Goal: Transaction & Acquisition: Book appointment/travel/reservation

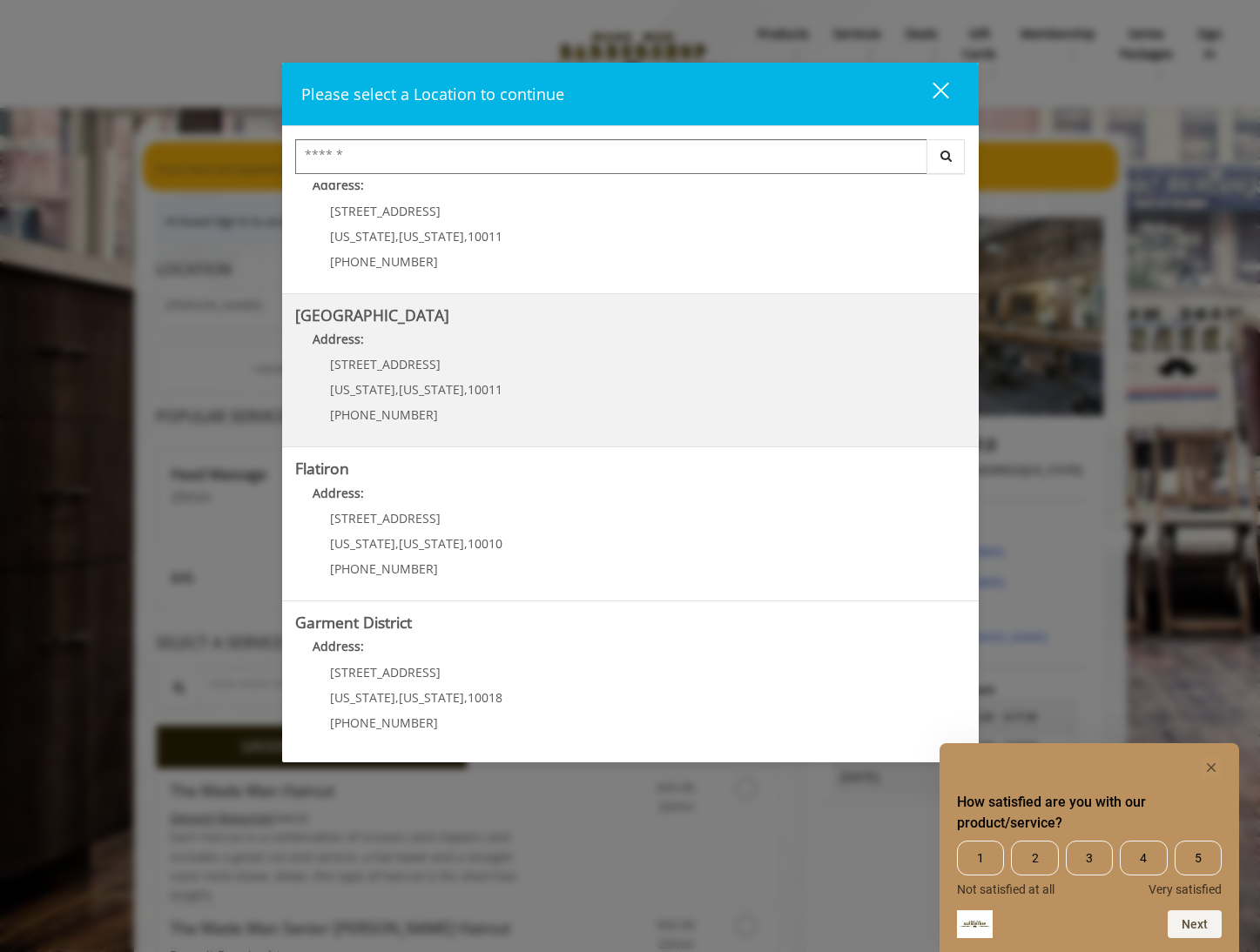
scroll to position [195, 0]
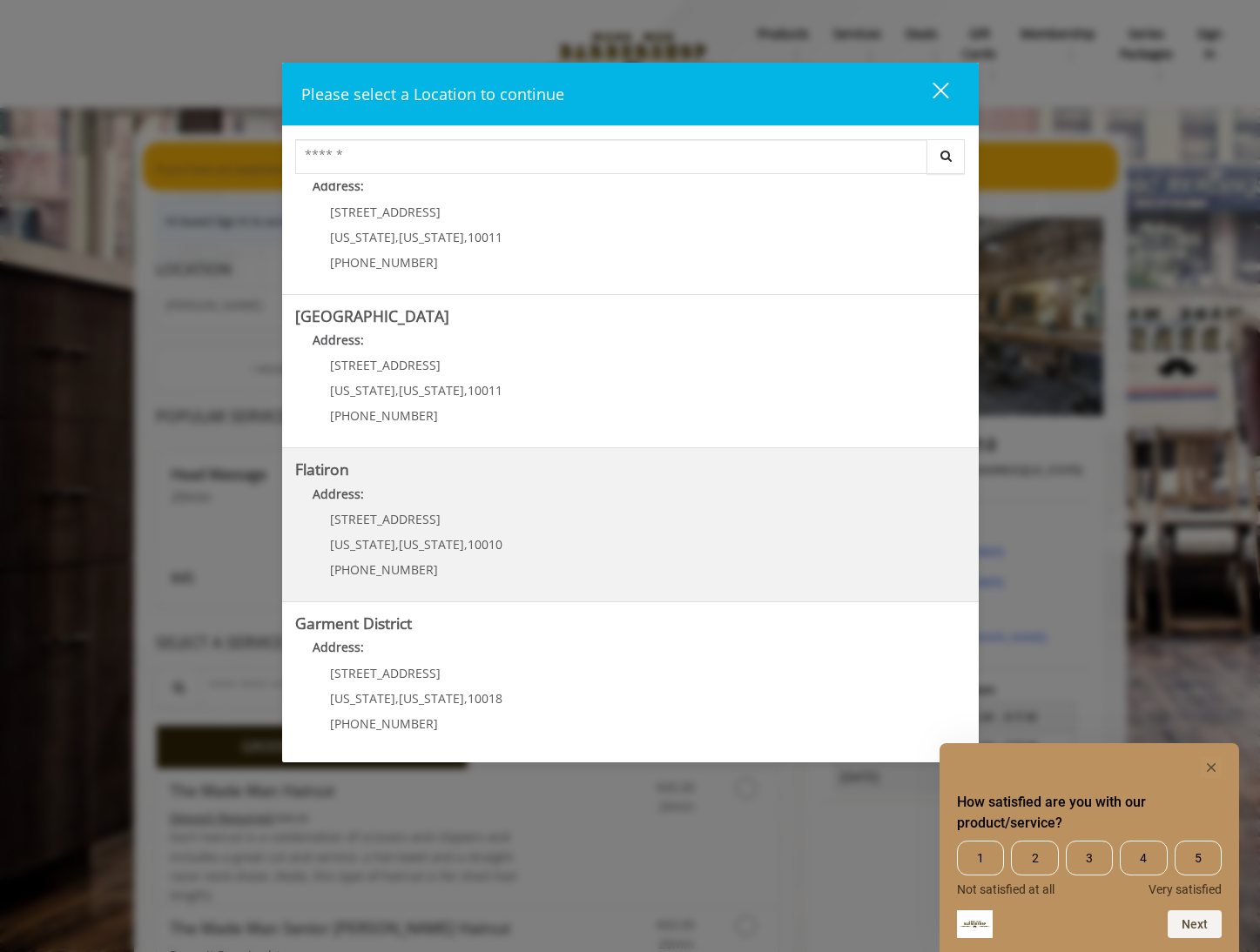
click at [603, 532] on "Flatiron Address: 10 E 23rd St New York , New York , 10010 (917) 475-1765" at bounding box center [630, 525] width 671 height 127
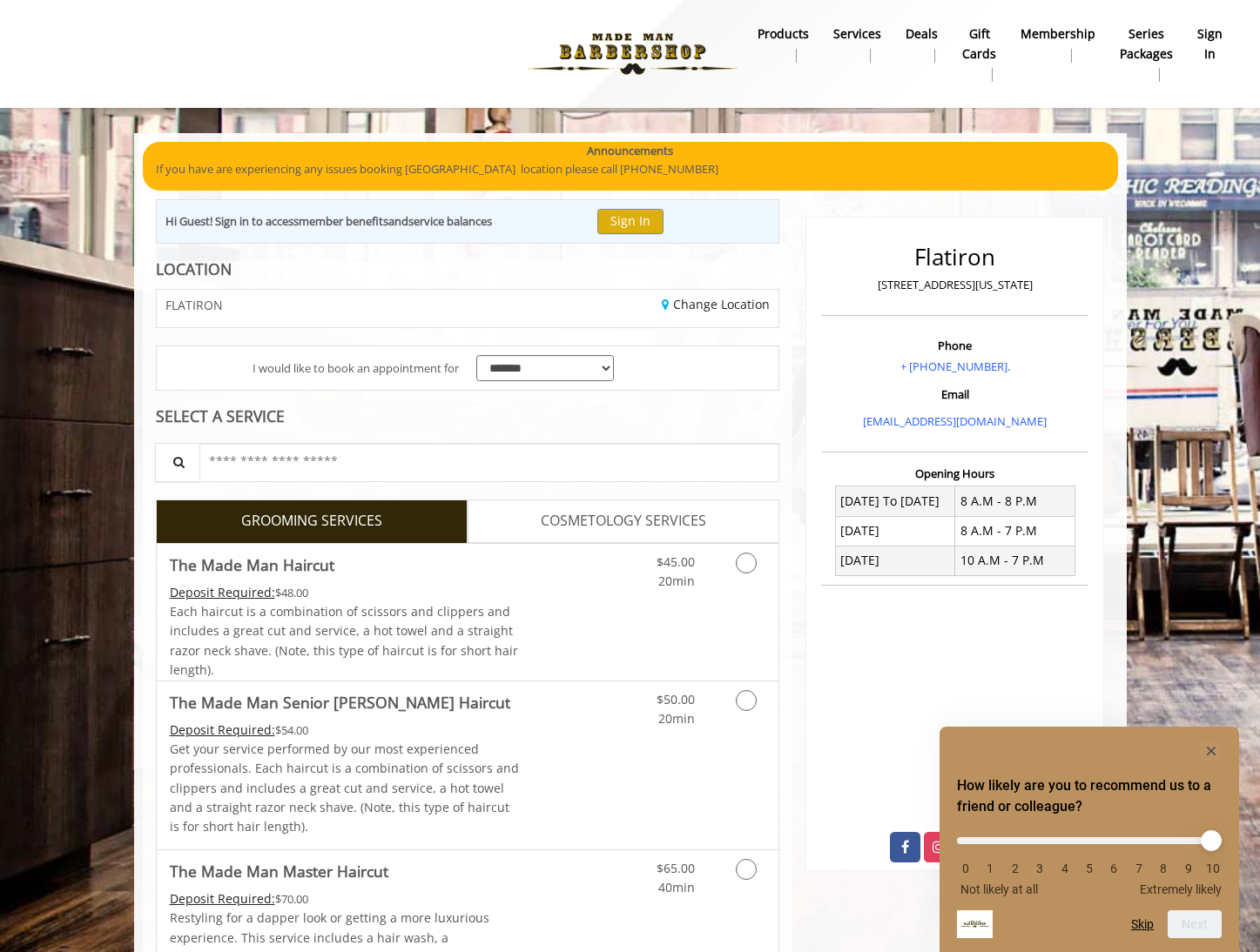
click at [1214, 744] on rect "Hide survey" at bounding box center [1211, 751] width 21 height 21
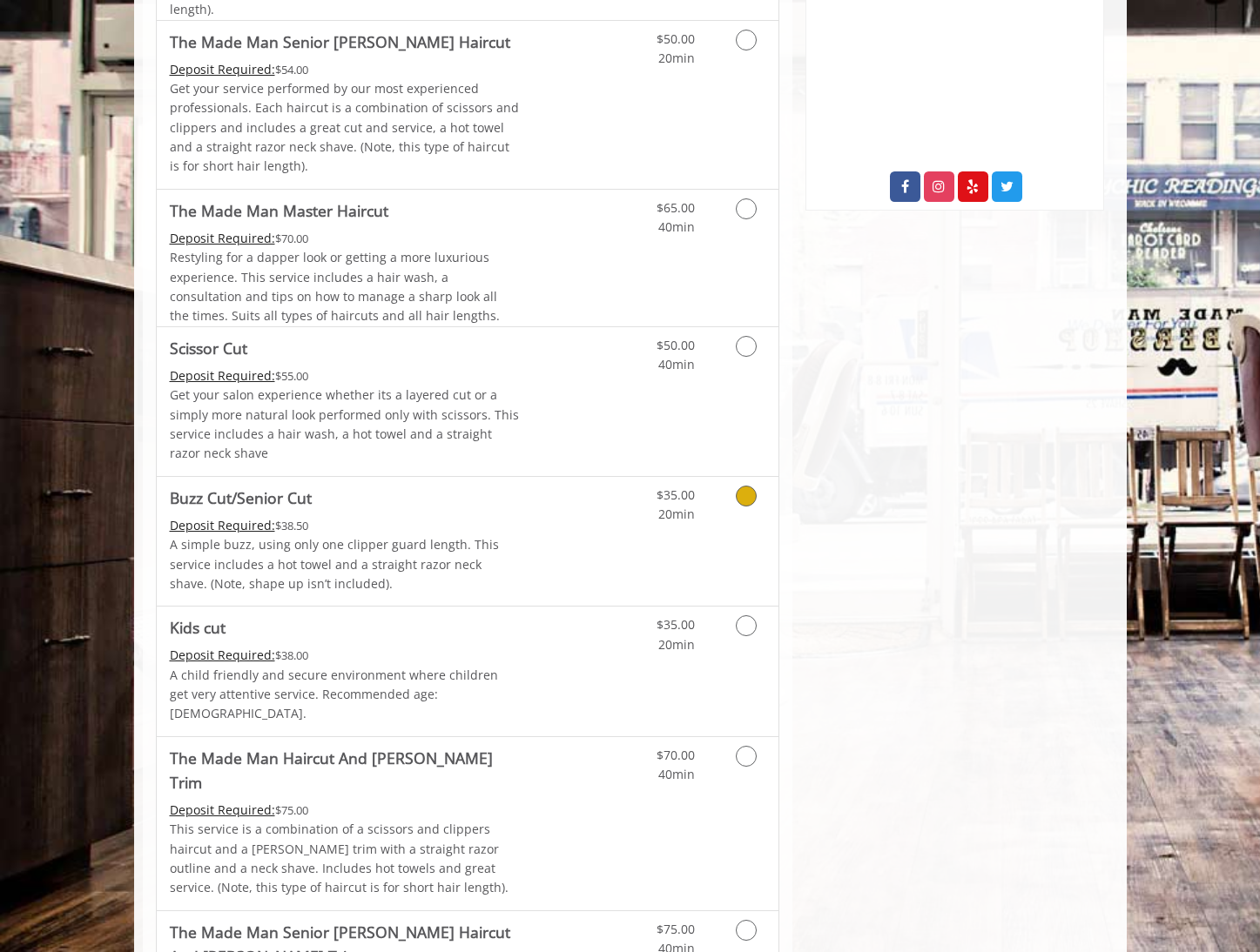
scroll to position [901, 0]
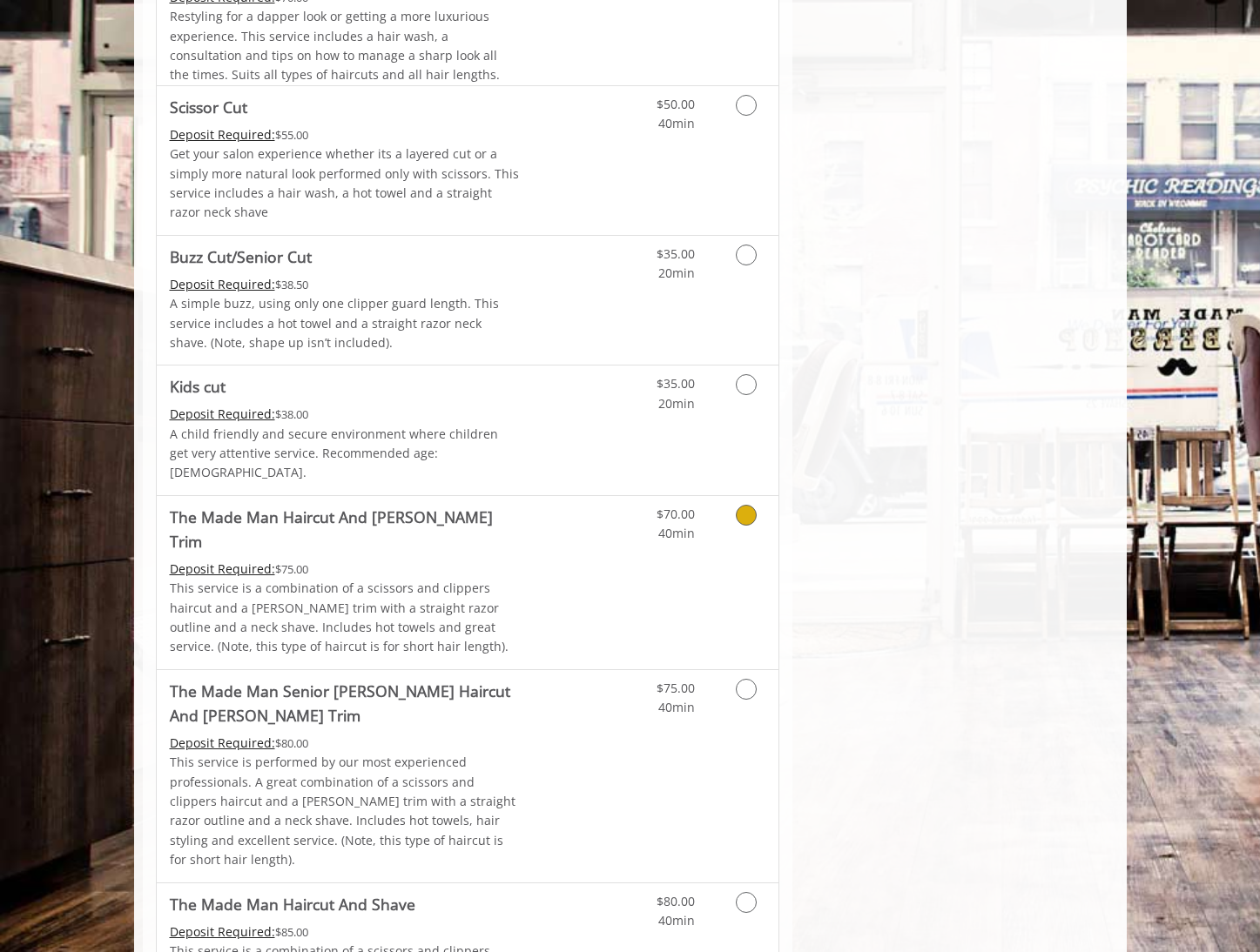
click at [741, 505] on icon "Grooming services" at bounding box center [746, 515] width 21 height 21
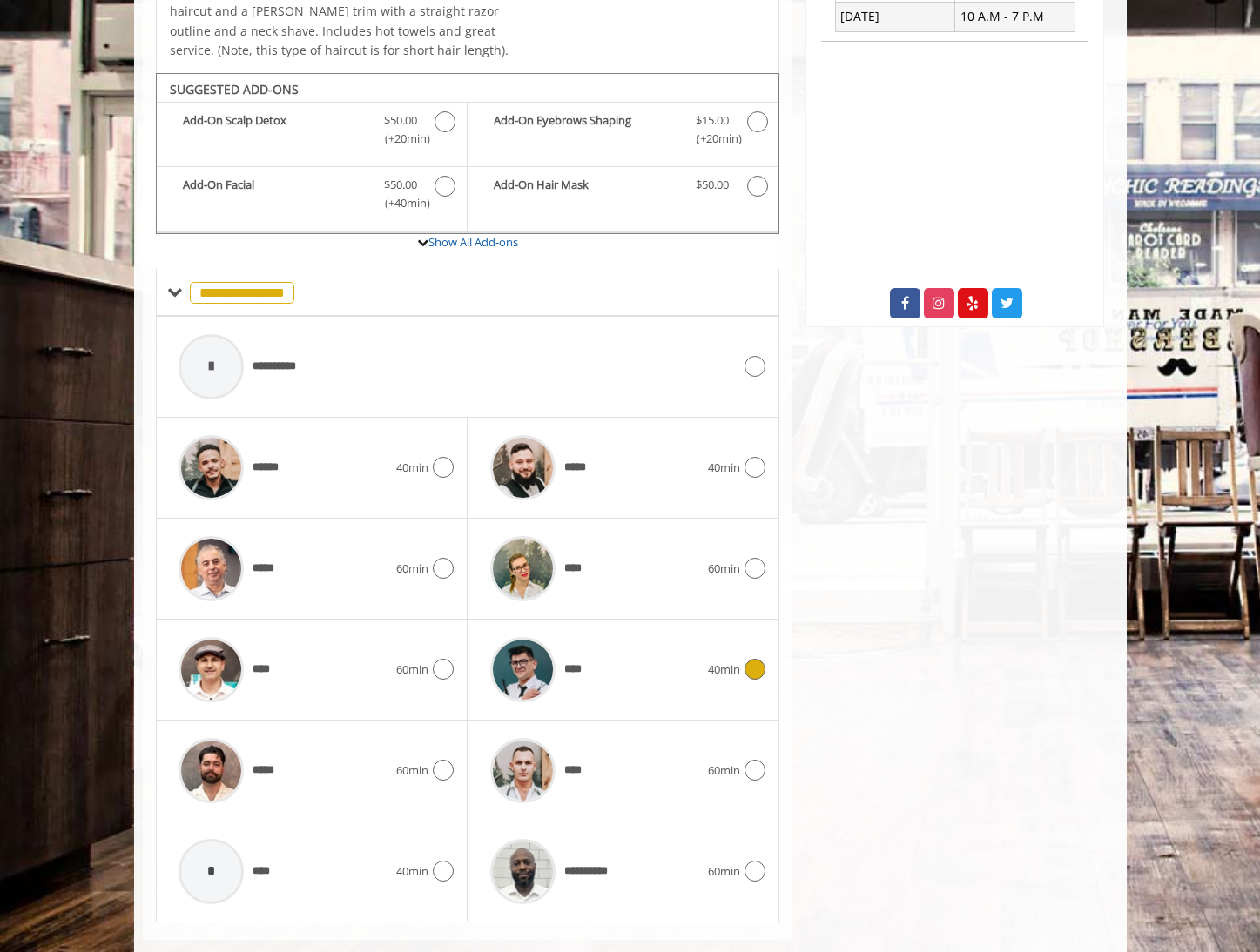
scroll to position [543, 0]
click at [450, 559] on icon at bounding box center [443, 569] width 21 height 21
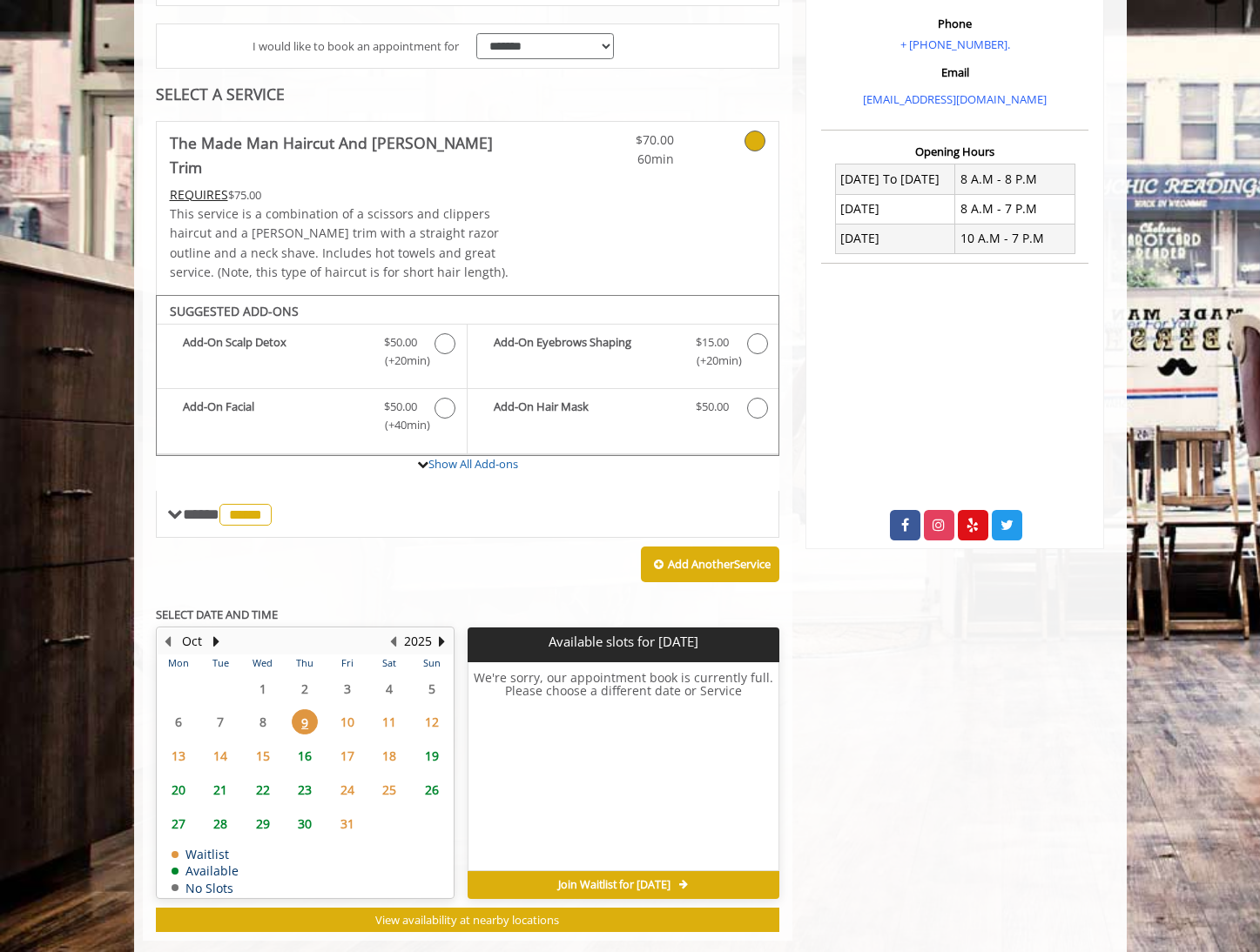
scroll to position [321, 0]
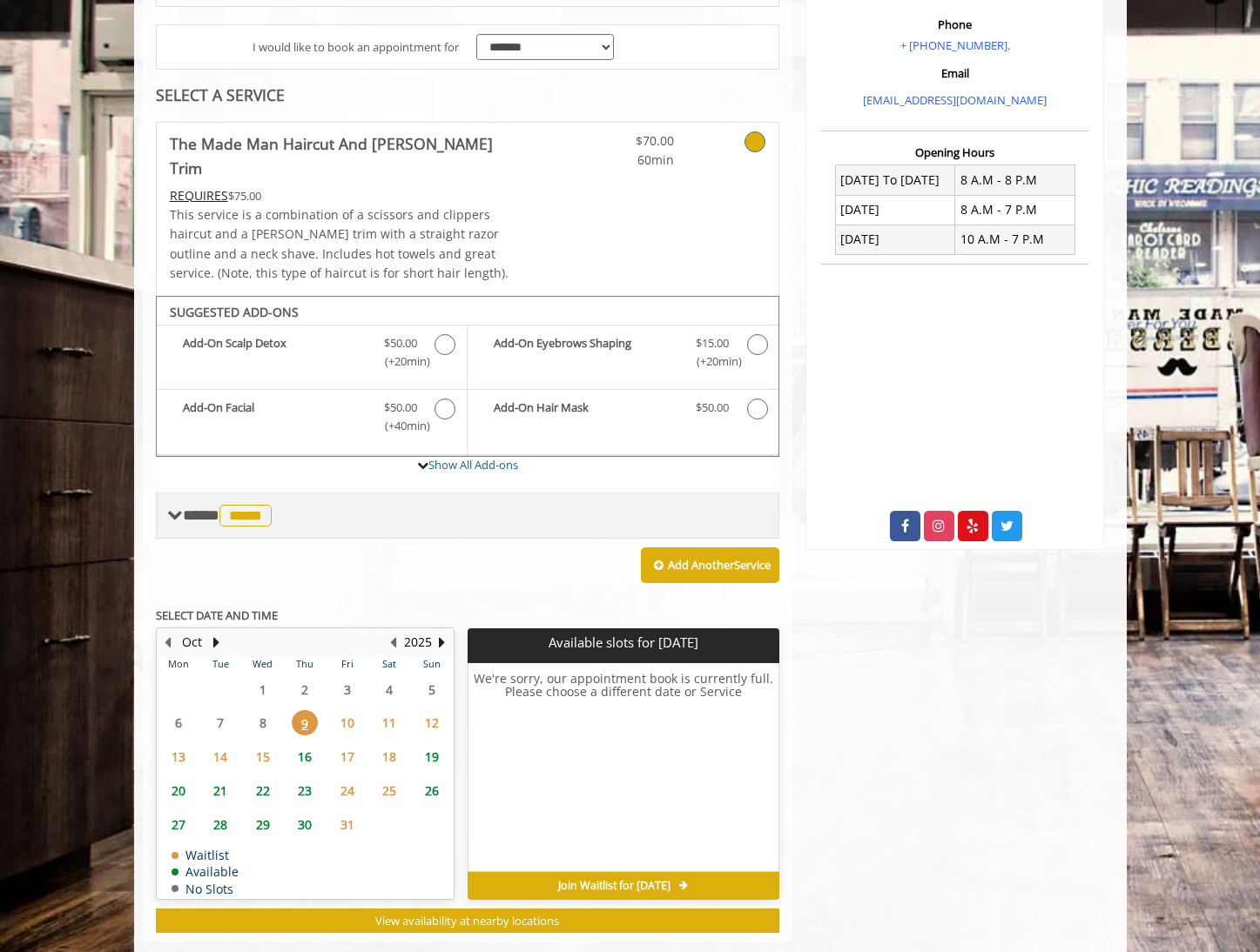
click at [192, 507] on span "**** ***** ********" at bounding box center [229, 515] width 93 height 16
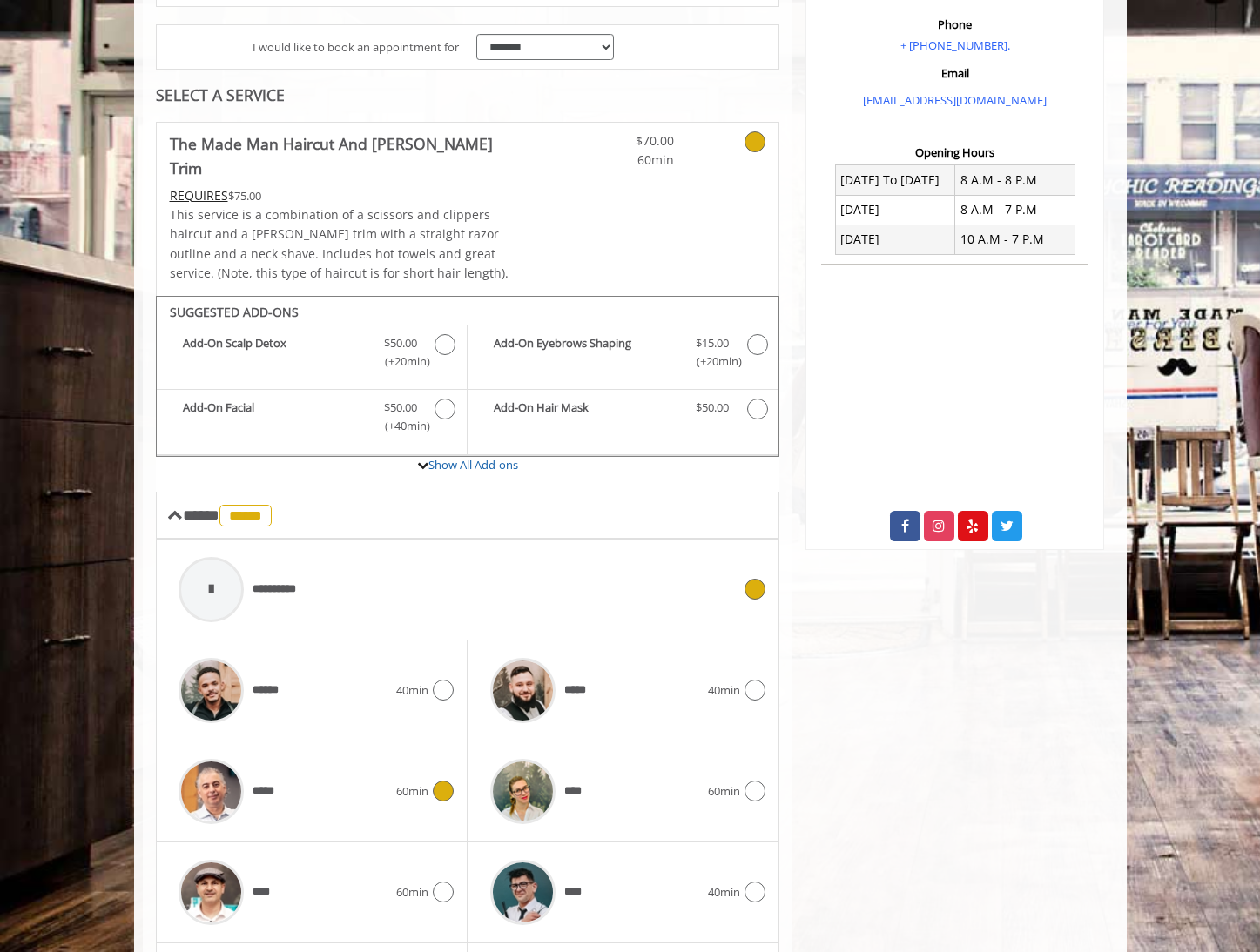
click at [346, 561] on div "**********" at bounding box center [455, 589] width 571 height 83
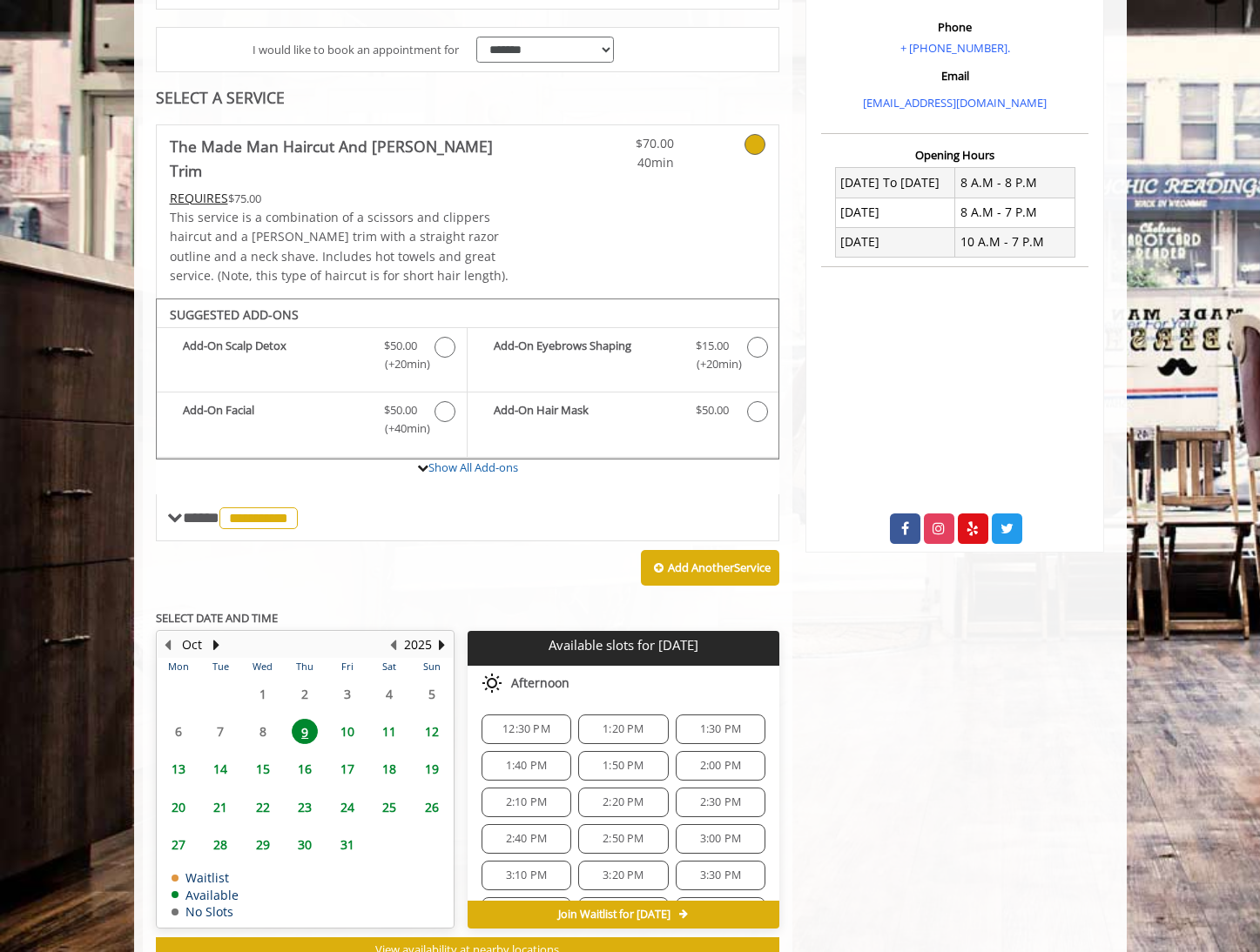
scroll to position [347, 0]
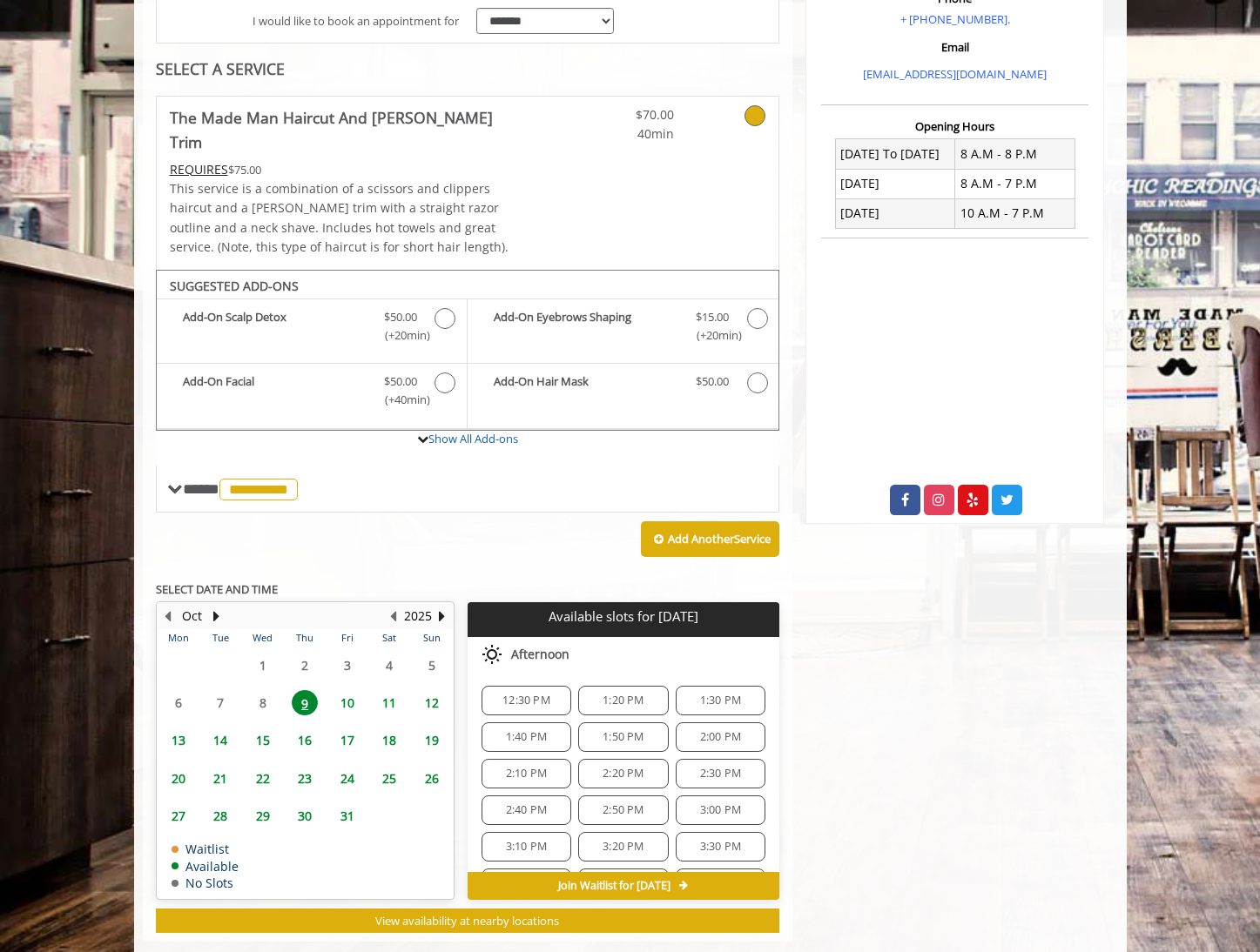
click at [543, 694] on span "12:30 PM" at bounding box center [526, 701] width 48 height 14
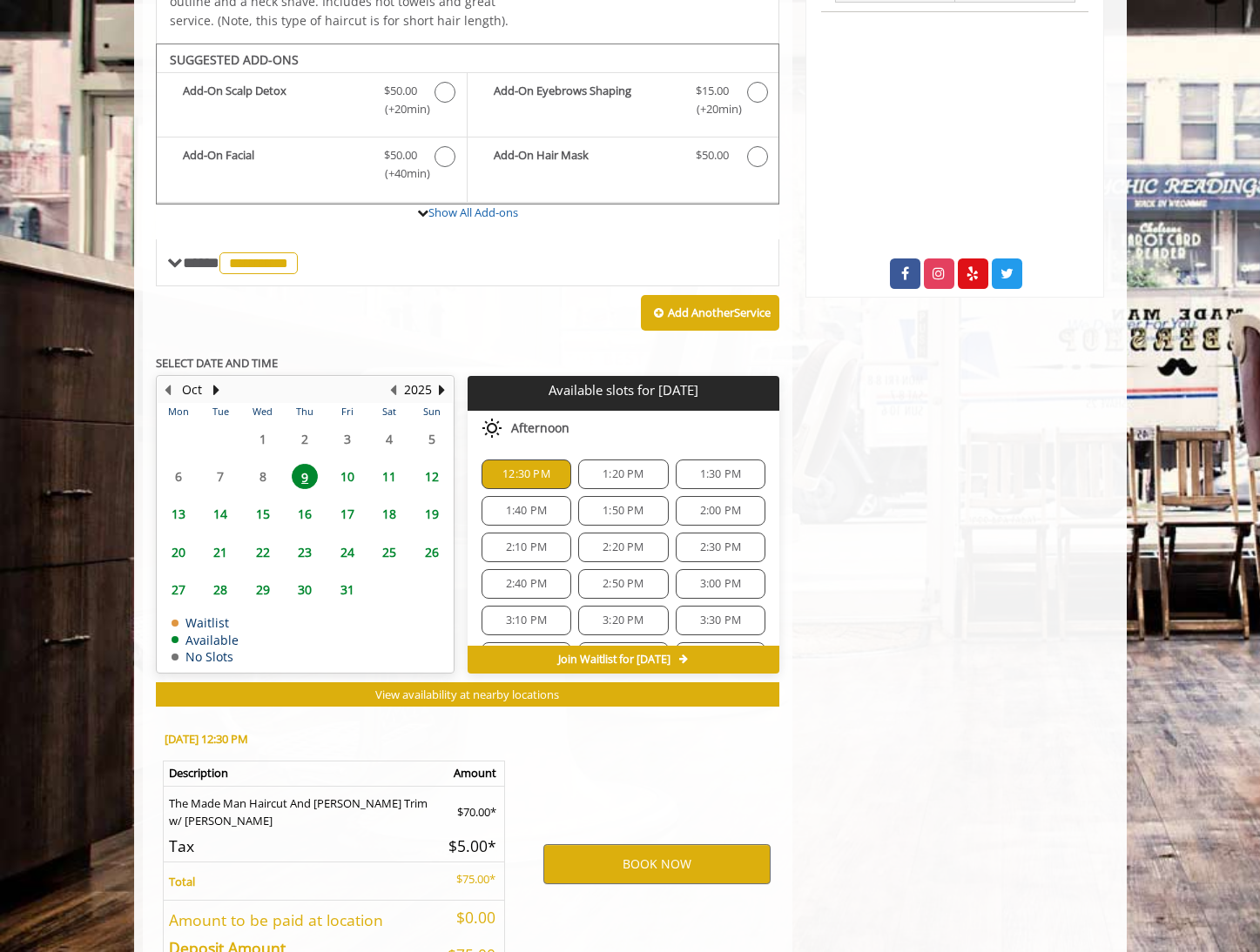
scroll to position [657, 0]
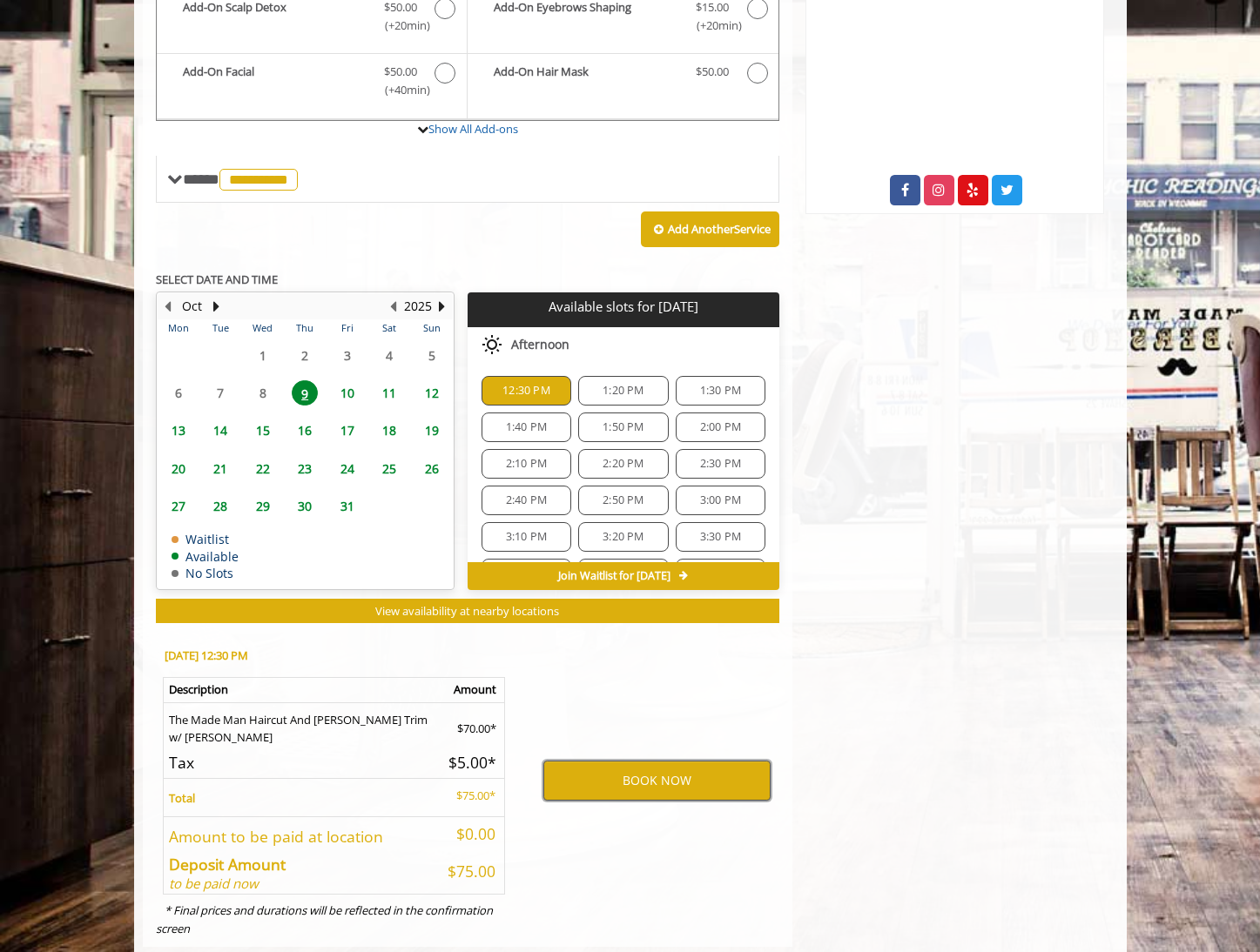
click at [721, 761] on button "BOOK NOW" at bounding box center [657, 781] width 228 height 40
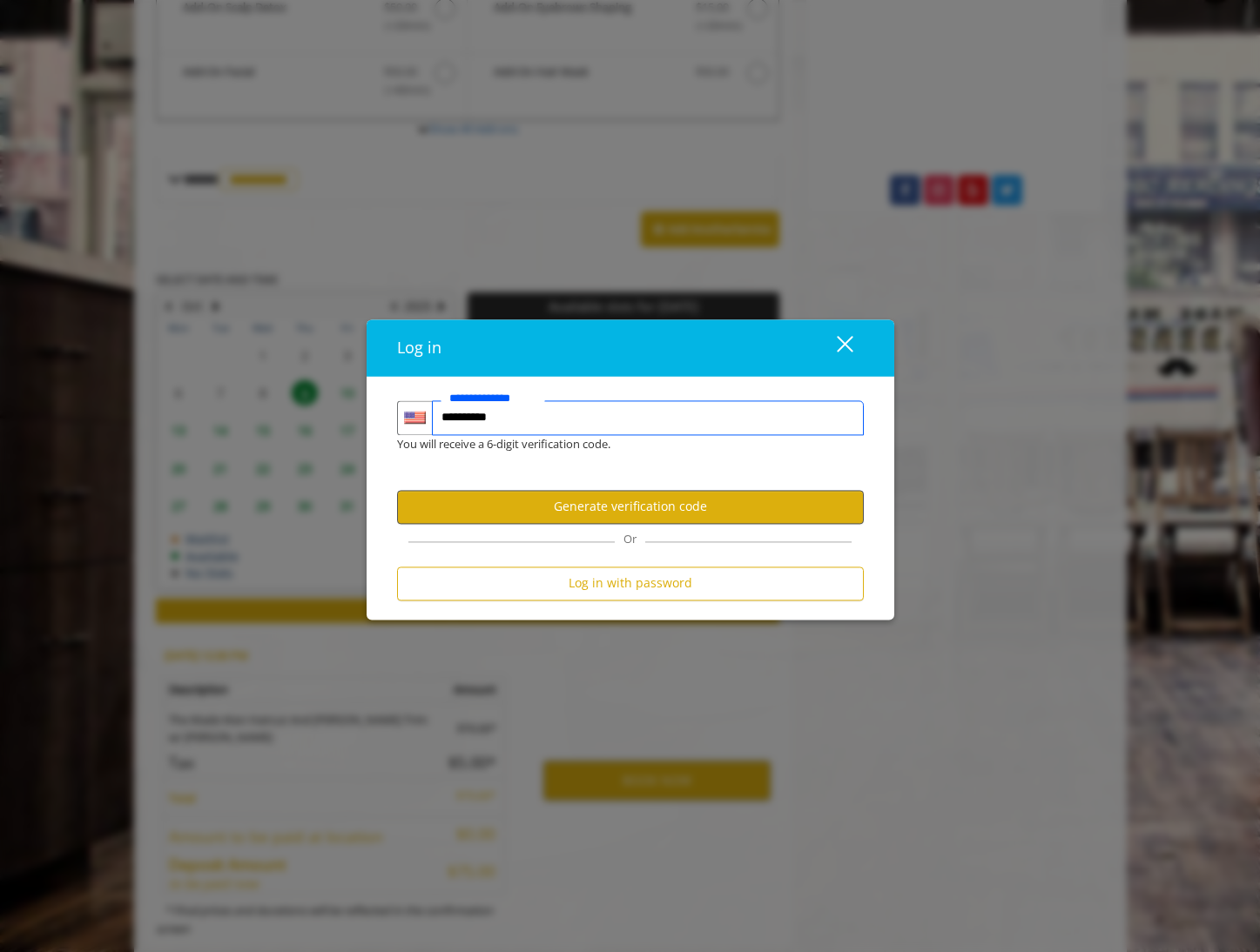
type input "**********"
click at [692, 517] on button "Generate verification code" at bounding box center [630, 507] width 467 height 34
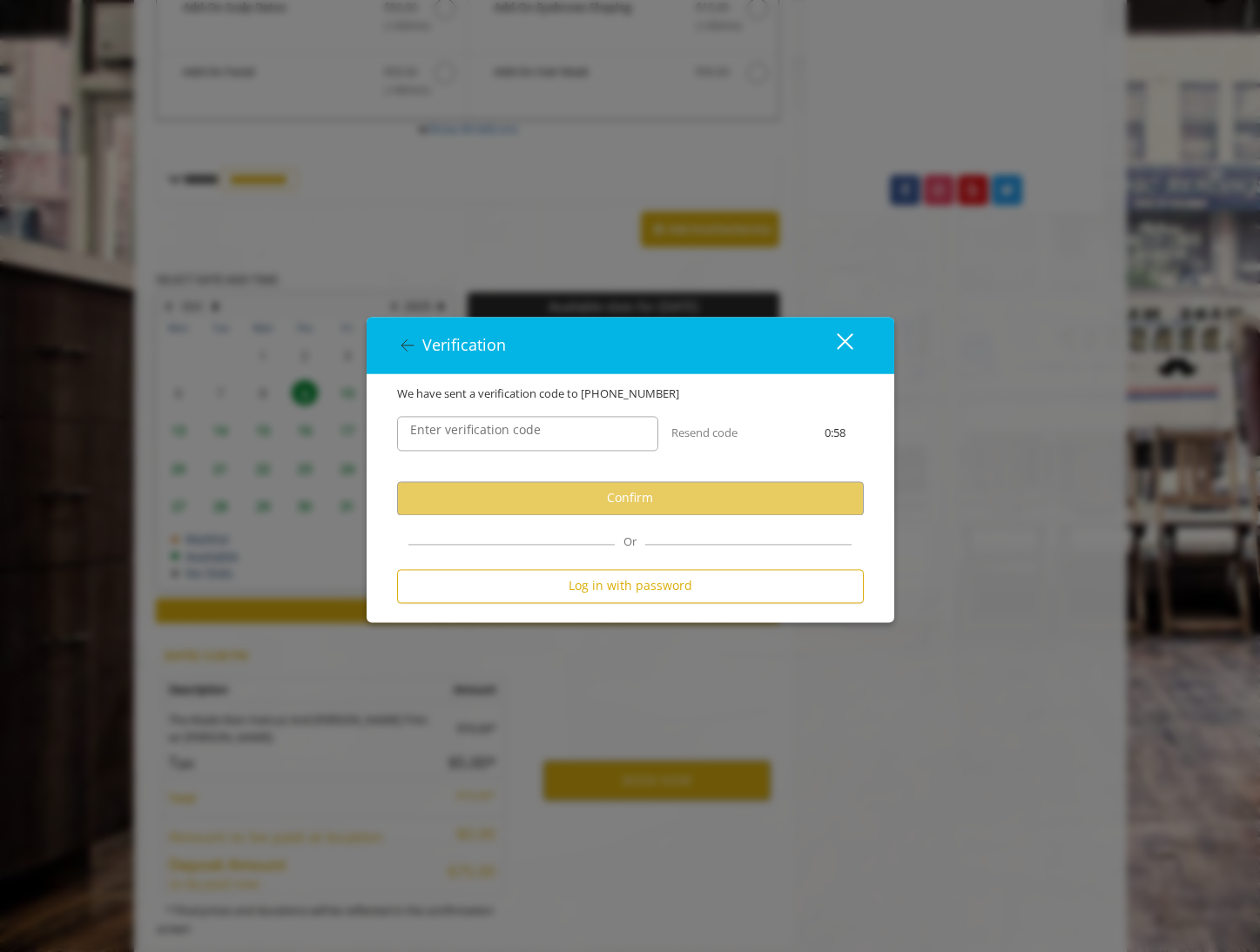
click at [536, 438] on label "Enter verification code" at bounding box center [475, 430] width 148 height 19
click at [536, 438] on input "Enter verification code" at bounding box center [528, 433] width 262 height 35
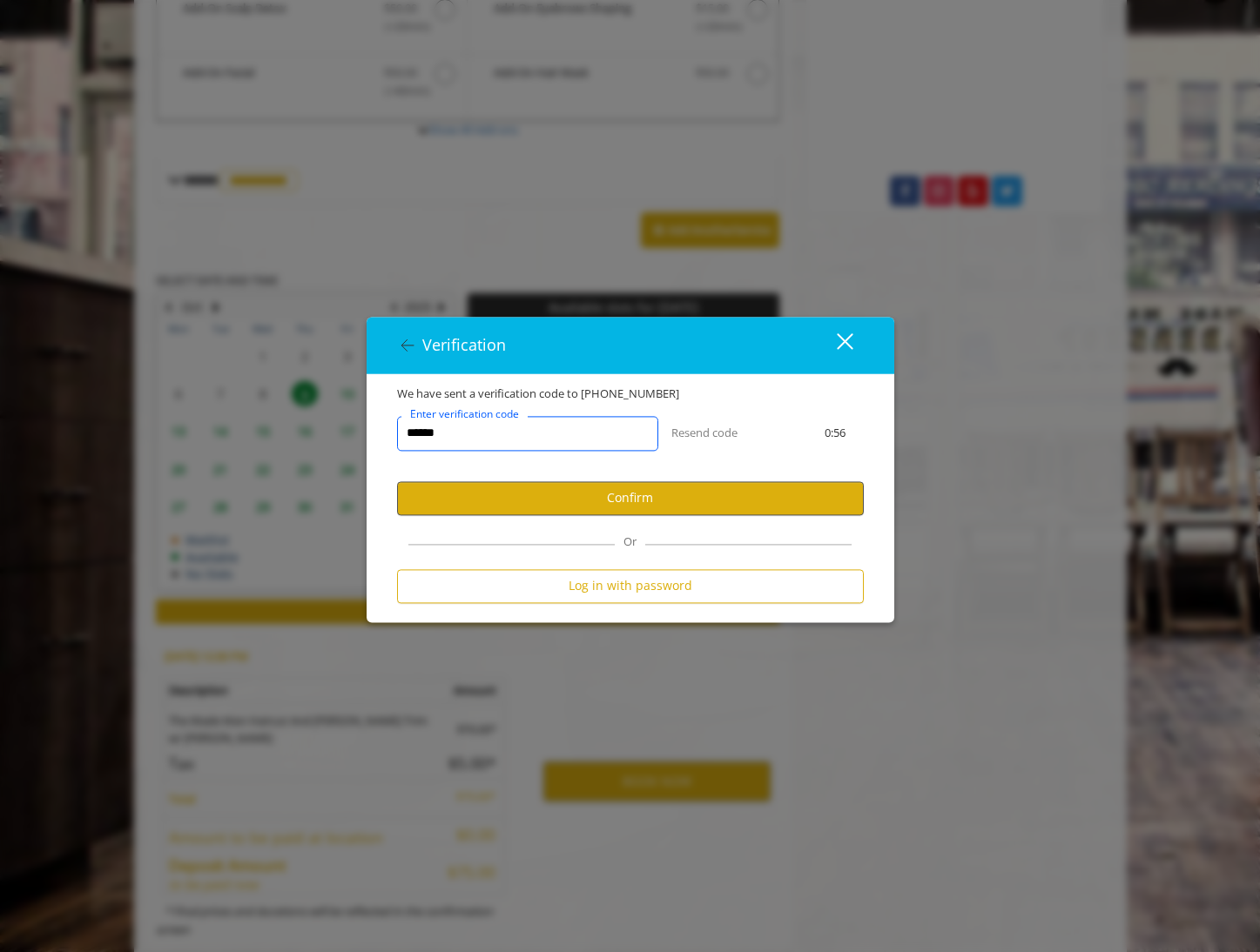
type input "******"
click at [565, 497] on button "Confirm" at bounding box center [630, 498] width 467 height 34
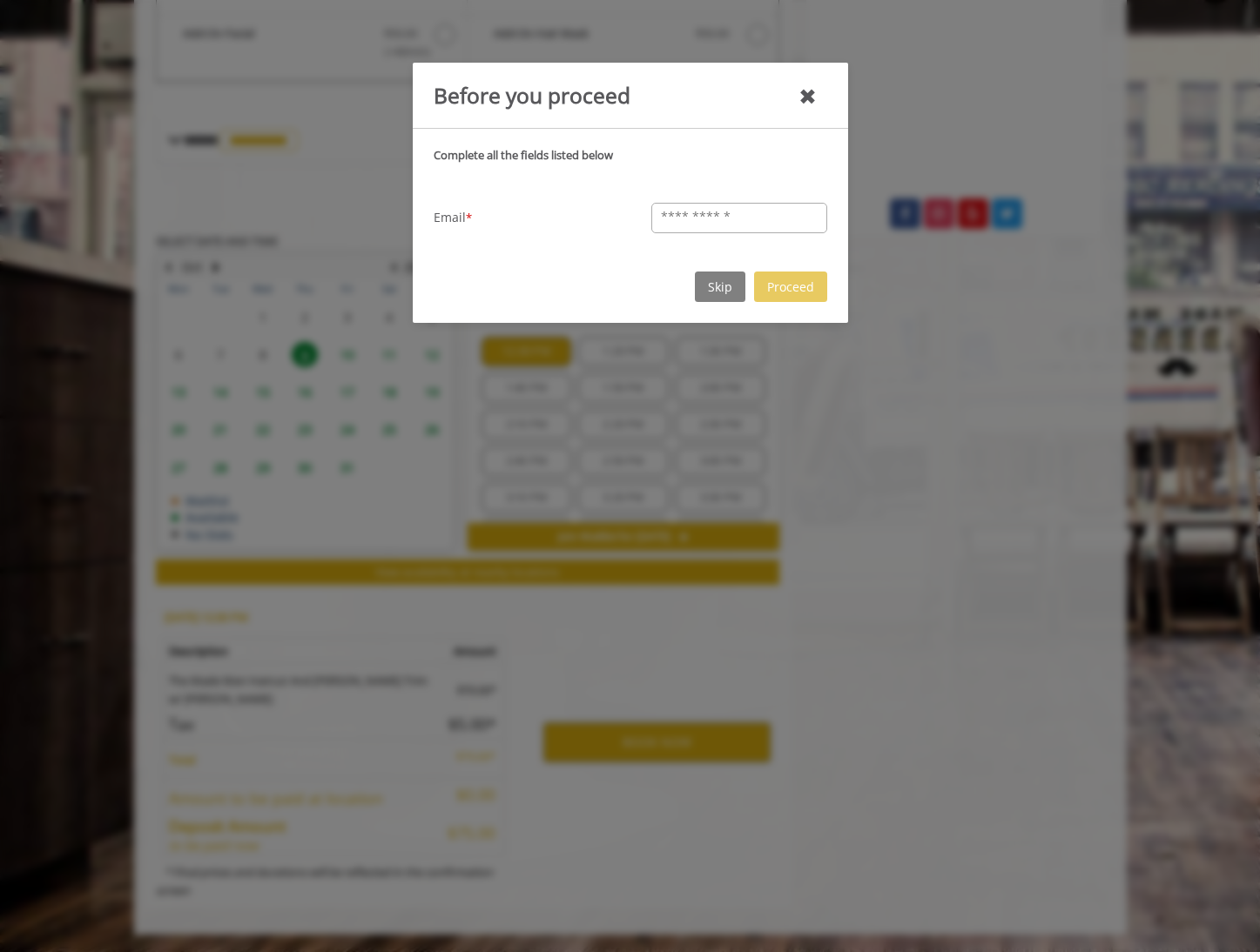
scroll to position [595, 0]
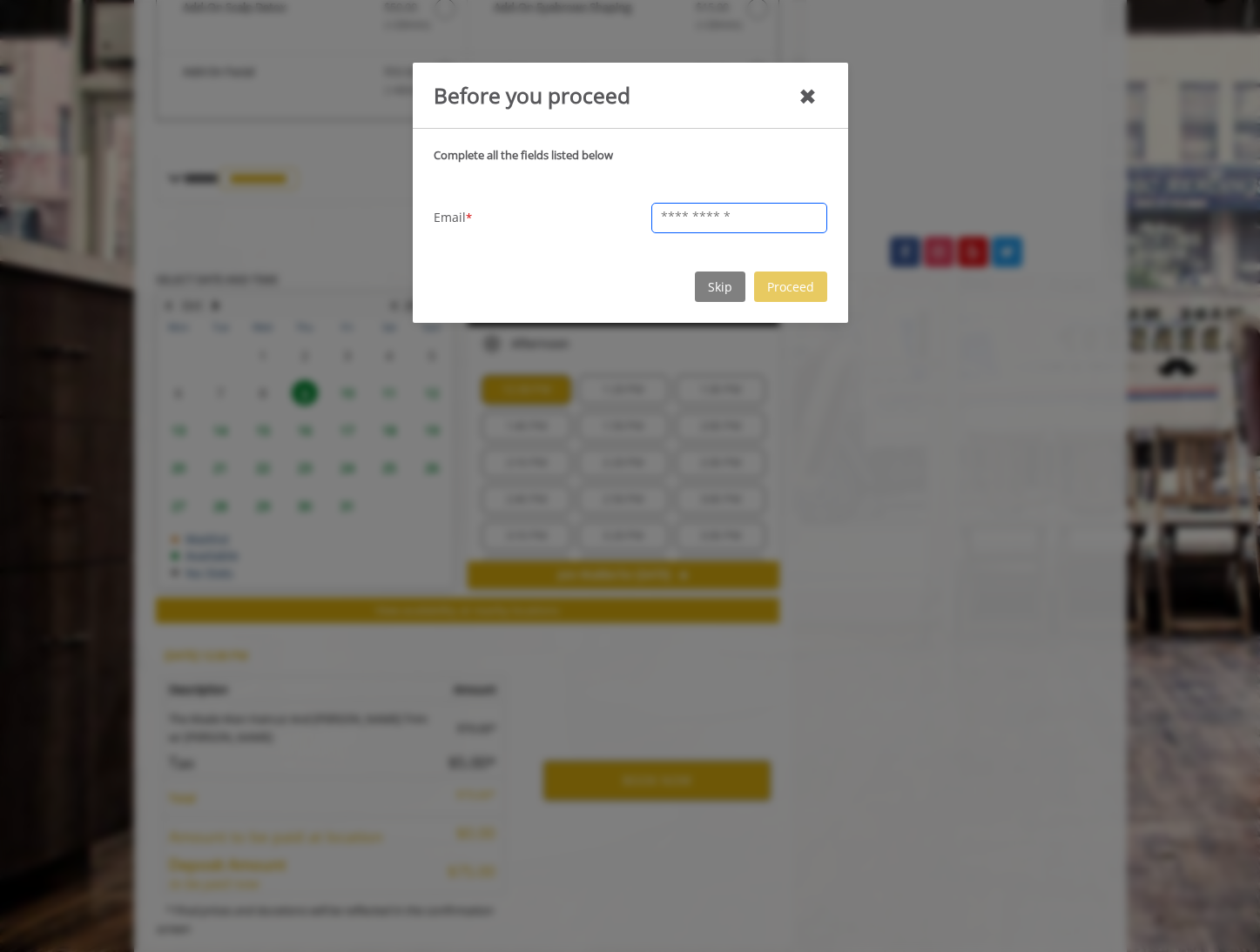
click at [689, 215] on input "text" at bounding box center [739, 218] width 176 height 31
type input "**********"
click at [792, 284] on button "Proceed" at bounding box center [791, 286] width 73 height 31
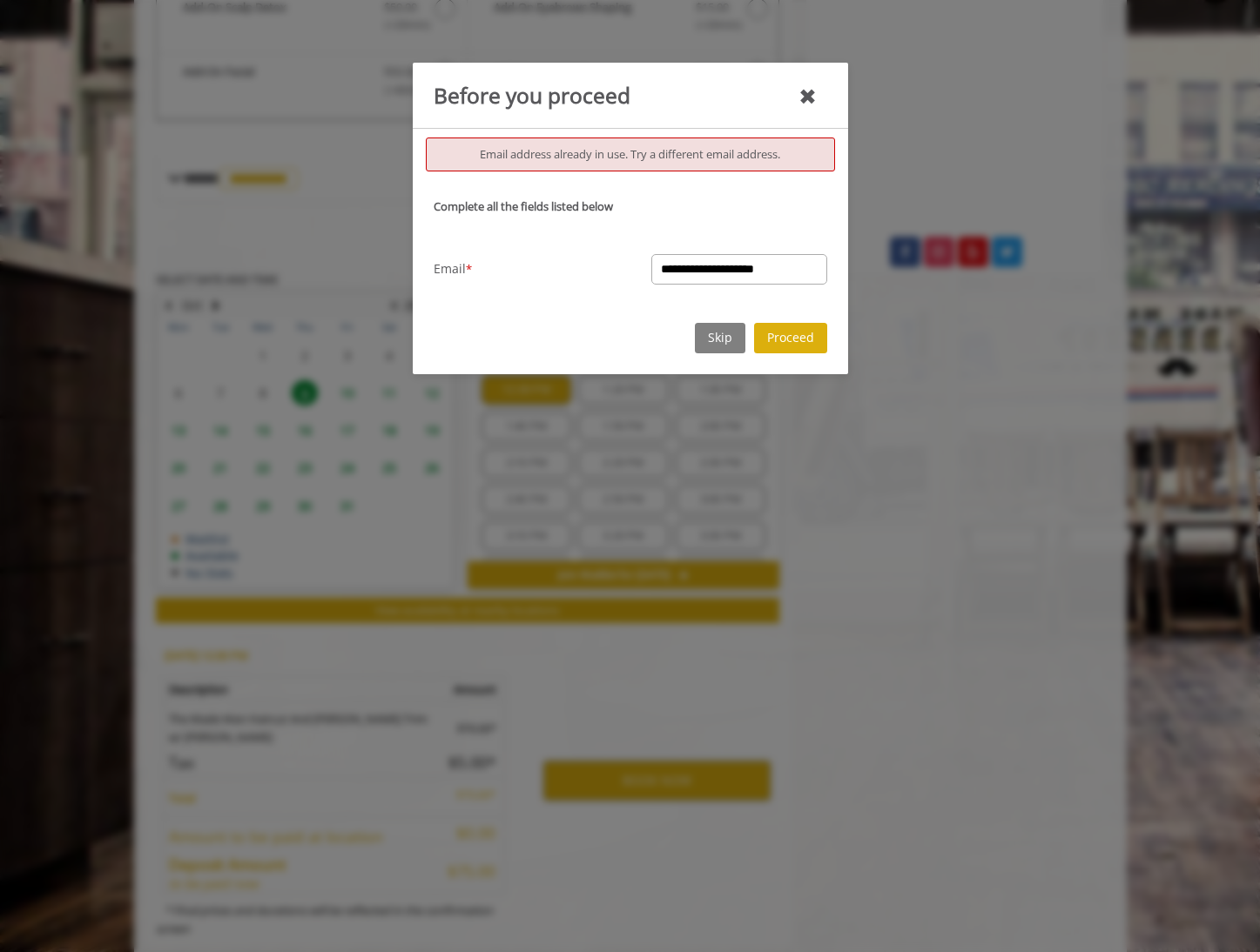
click at [717, 343] on button "Skip" at bounding box center [720, 337] width 51 height 31
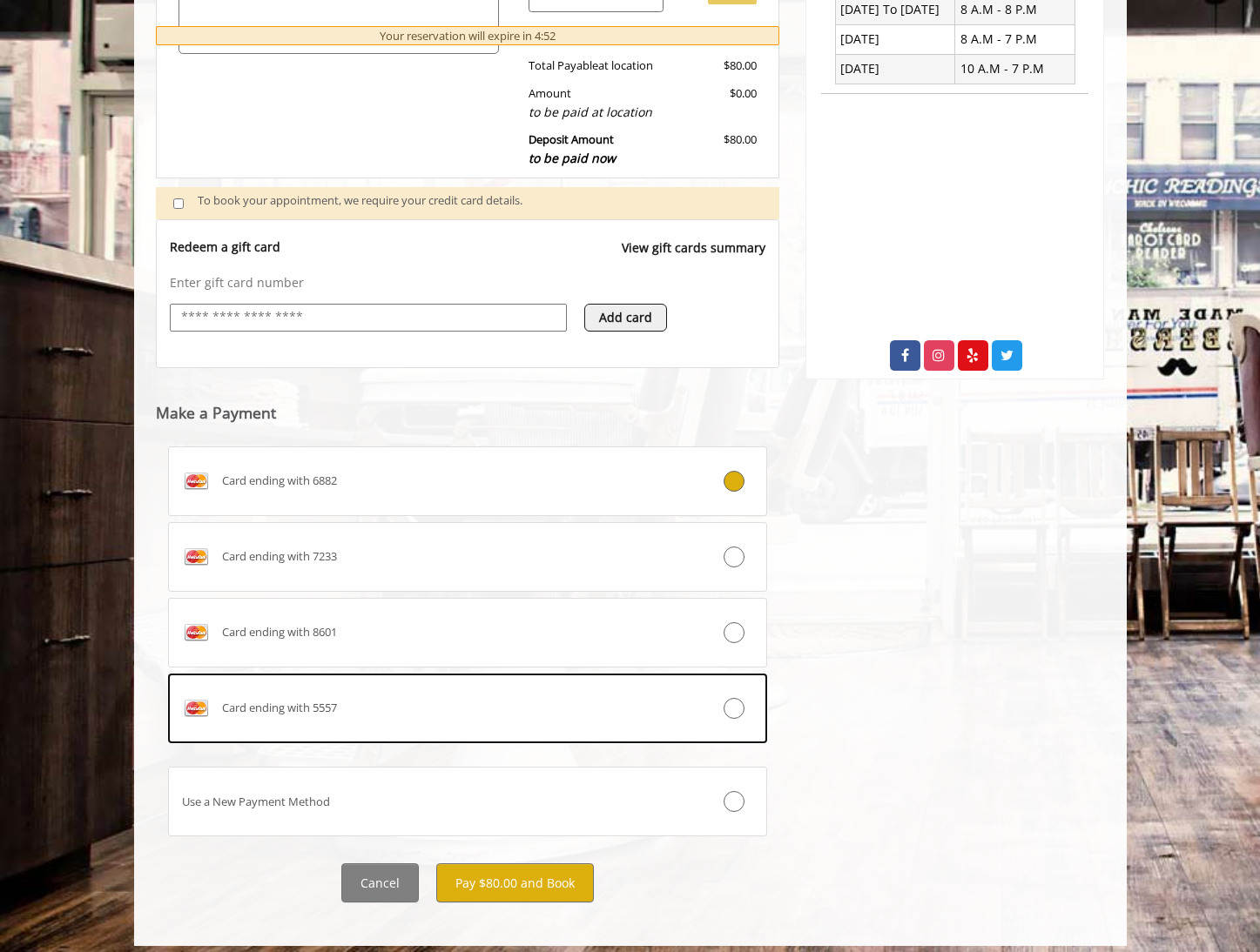
scroll to position [491, 0]
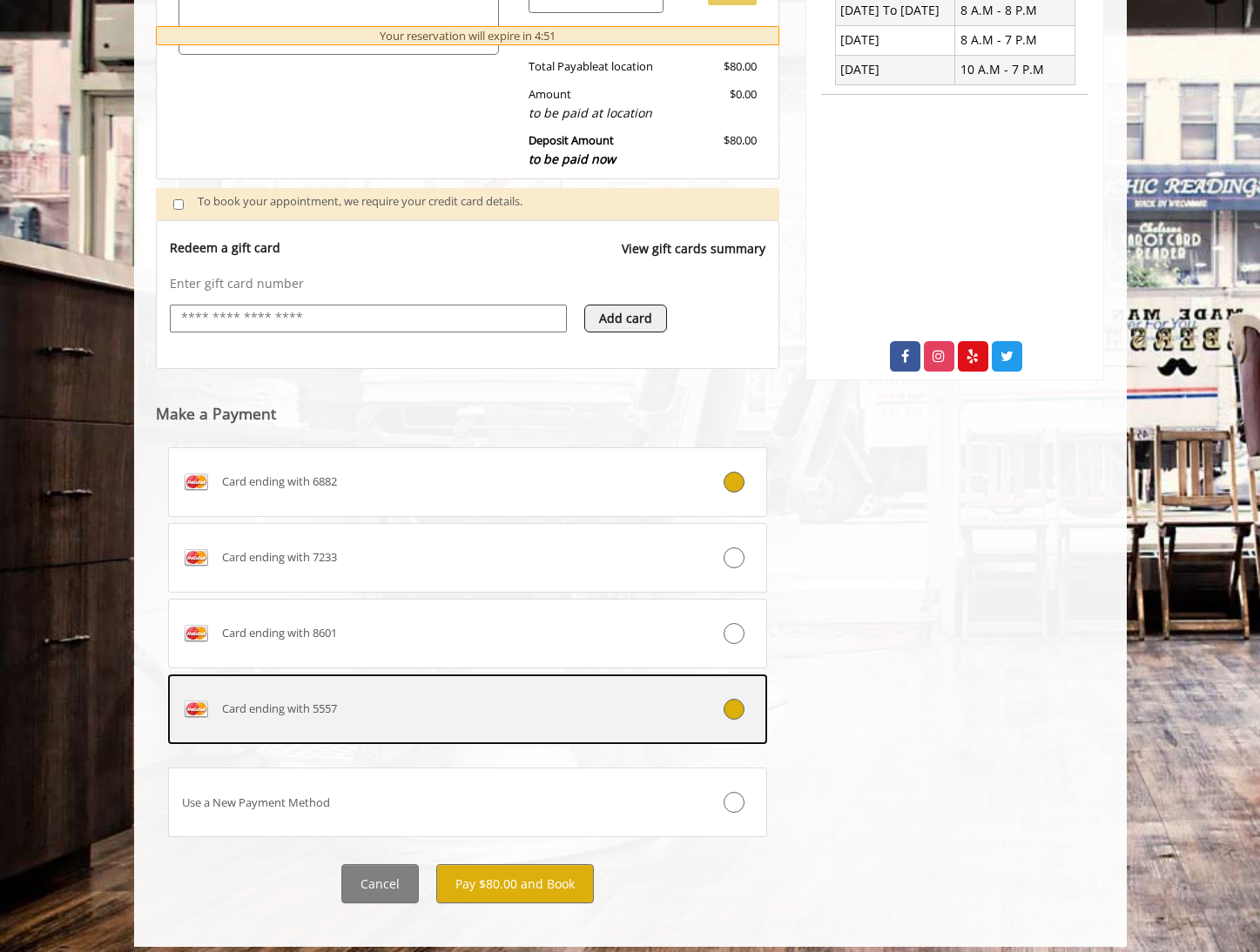
click at [474, 699] on div "Card ending with 5557" at bounding box center [418, 710] width 498 height 28
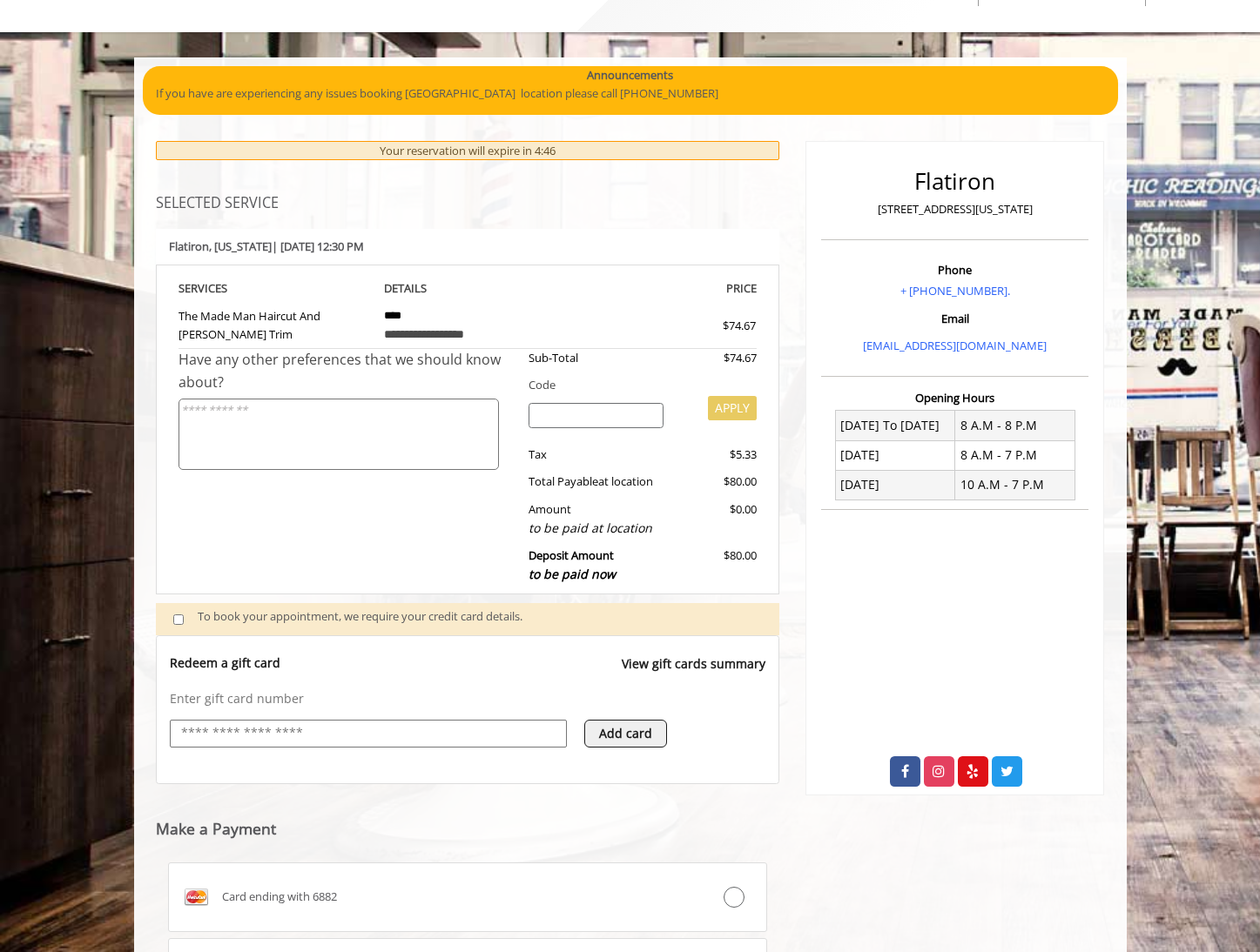
scroll to position [75, 0]
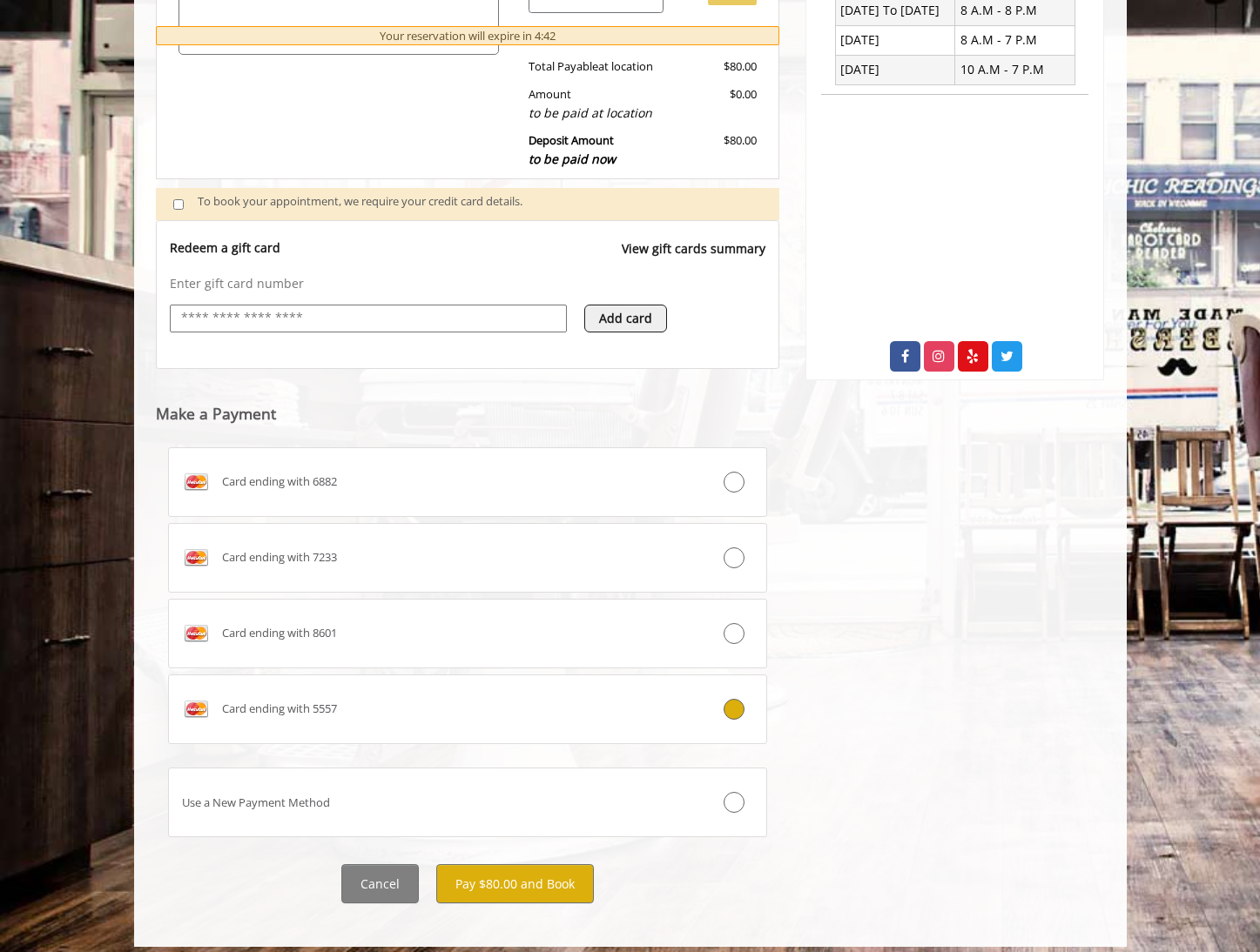
drag, startPoint x: 573, startPoint y: 882, endPoint x: 603, endPoint y: 866, distance: 34.0
click at [572, 882] on button "Pay $80.00 and Book" at bounding box center [514, 883] width 158 height 39
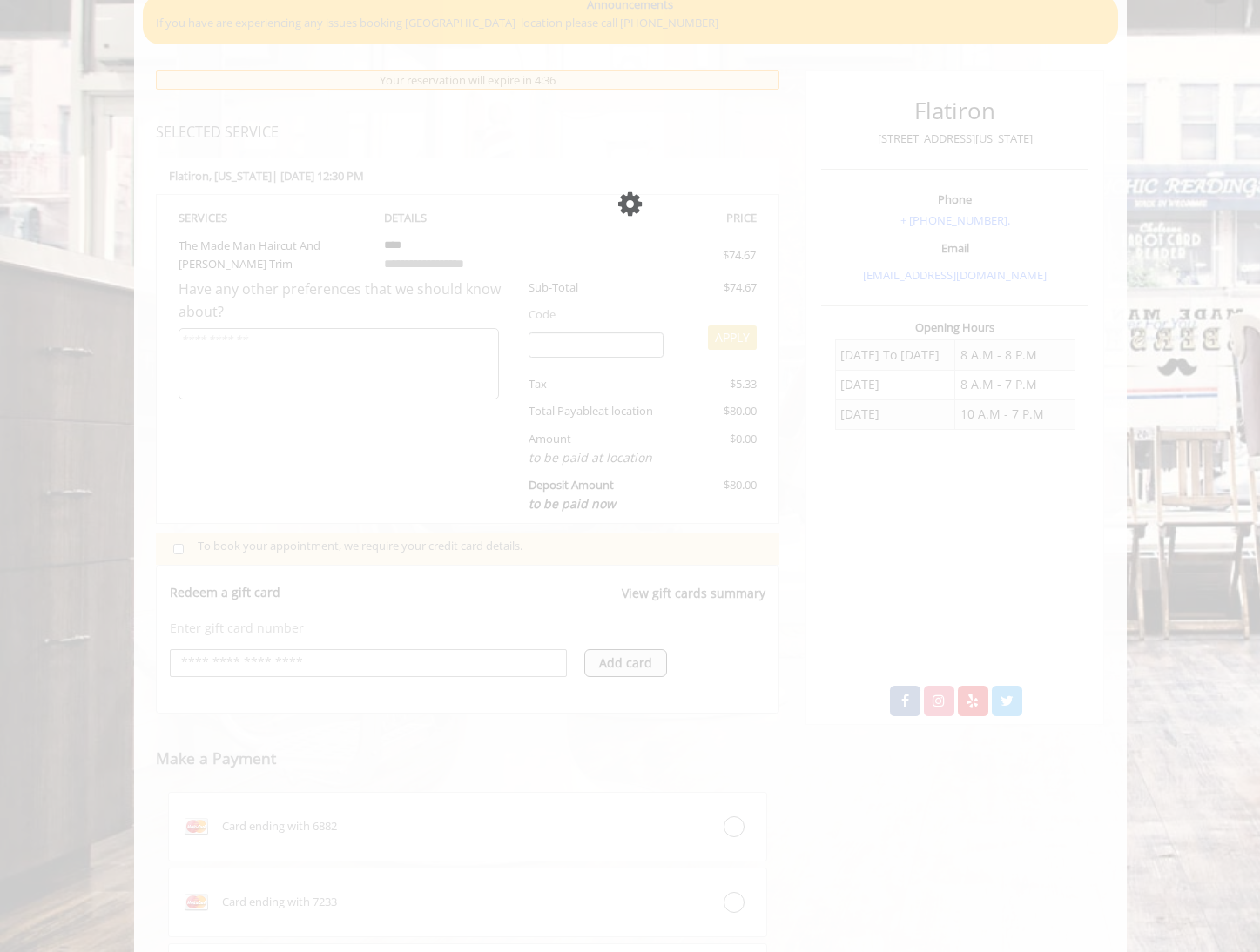
scroll to position [350, 0]
